Goal: Transaction & Acquisition: Purchase product/service

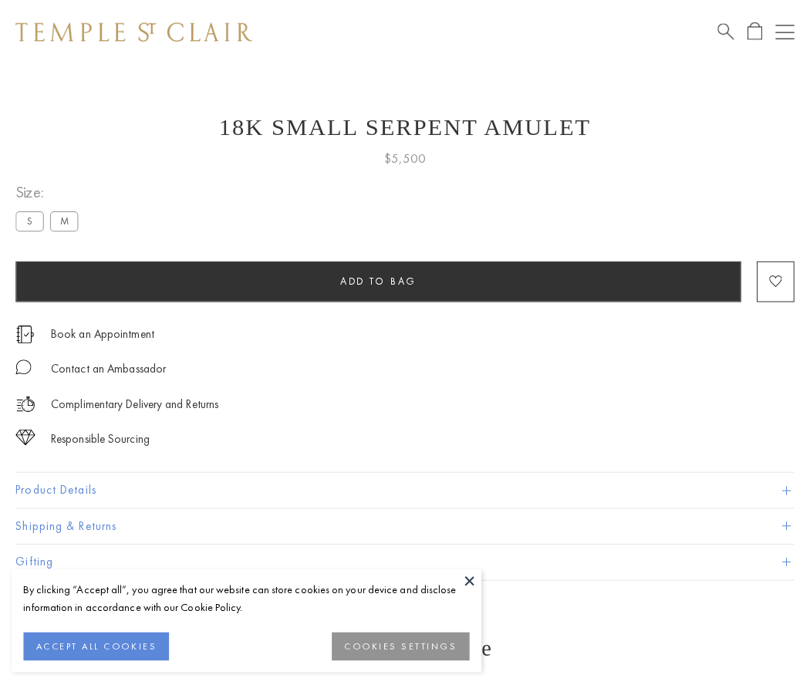
scroll to position [15, 0]
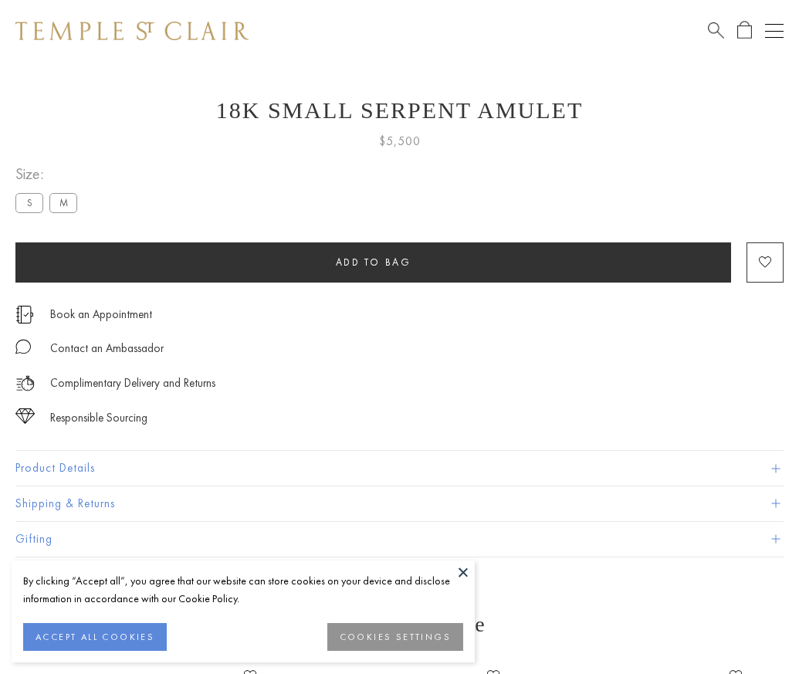
click at [373, 262] on span "Add to bag" at bounding box center [374, 261] width 76 height 13
